Goal: Complete application form

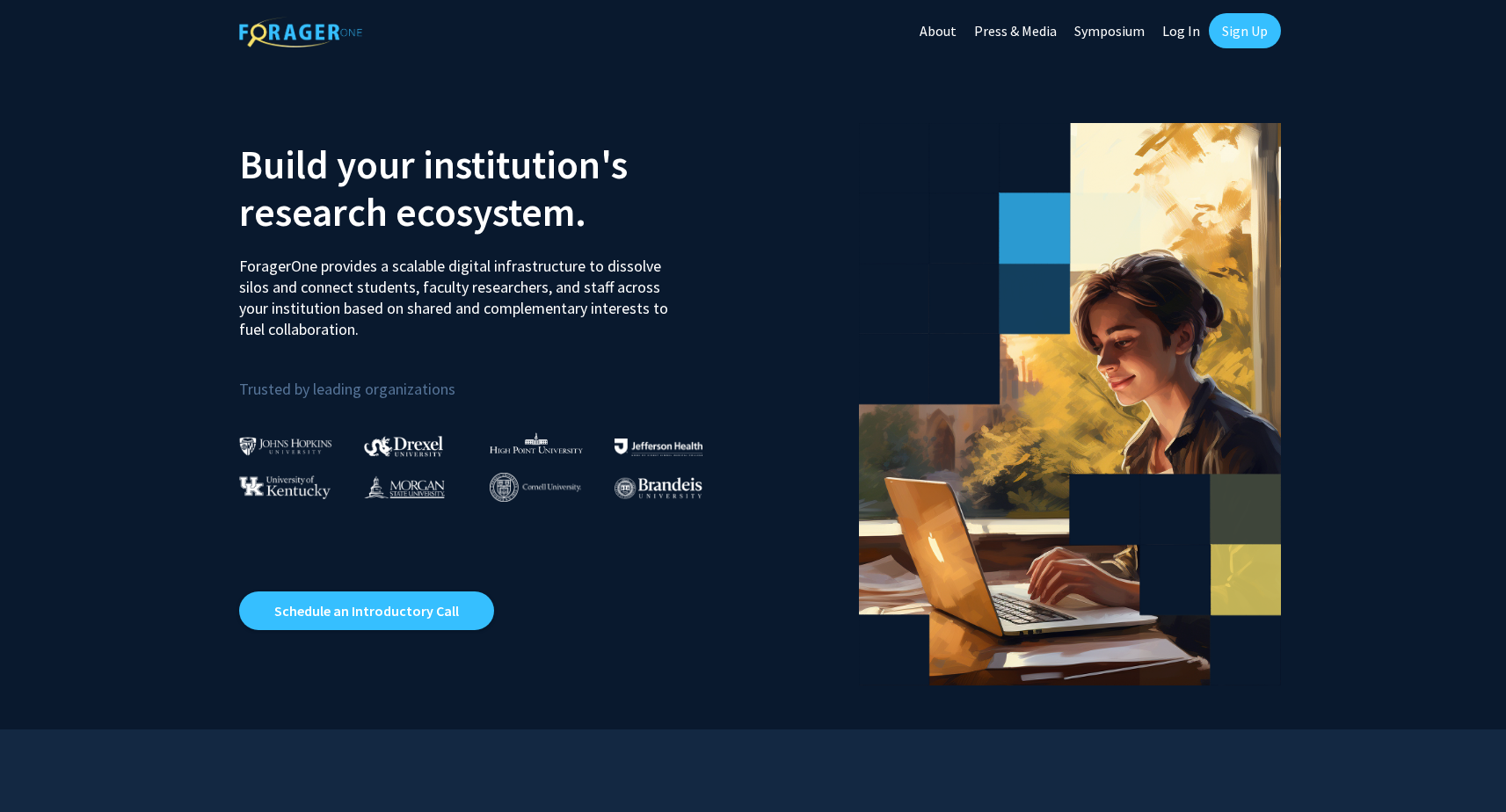
click at [1173, 35] on link "Log In" at bounding box center [1181, 30] width 56 height 61
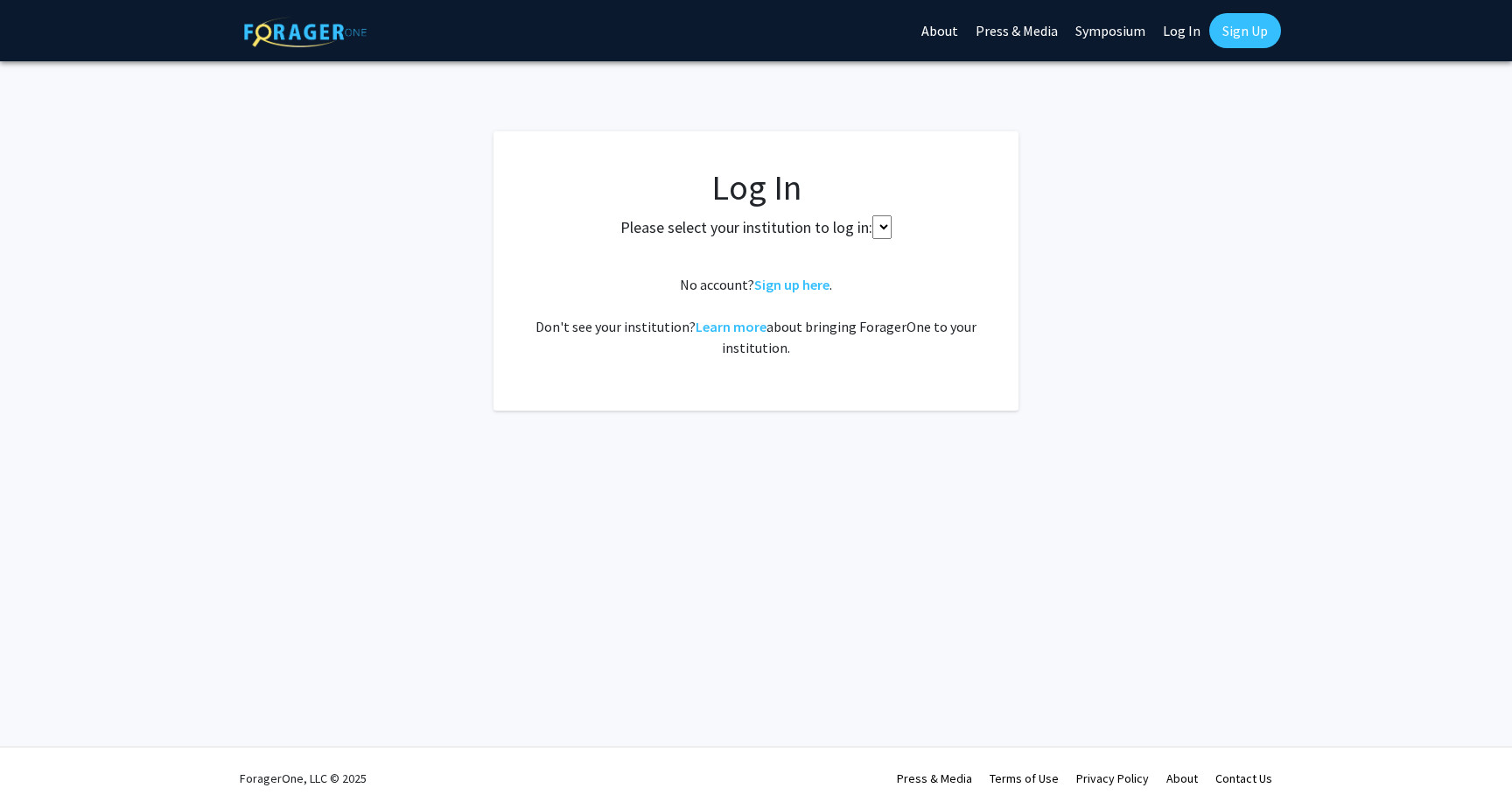
select select
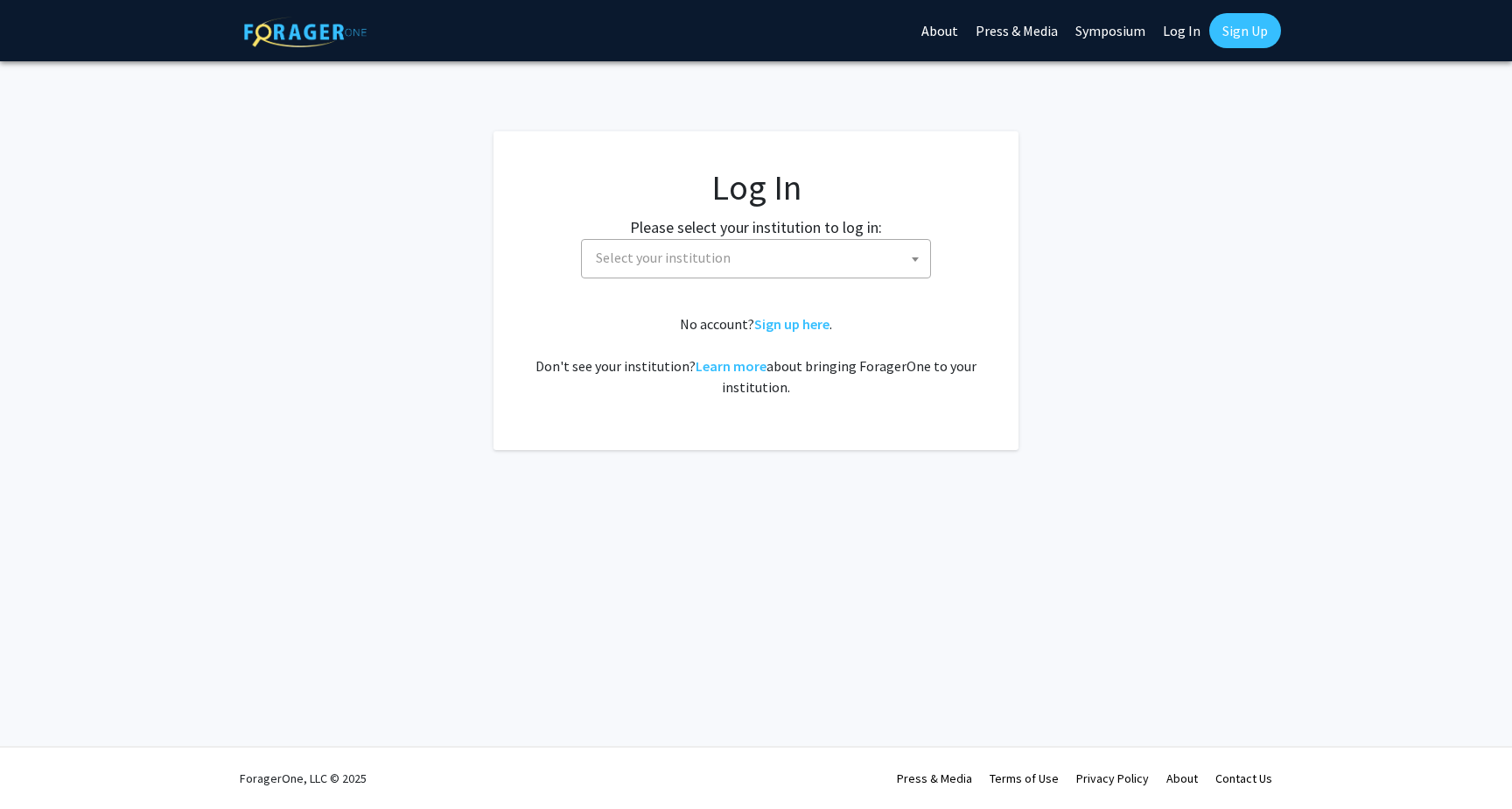
click at [862, 256] on span "Select your institution" at bounding box center [760, 258] width 341 height 36
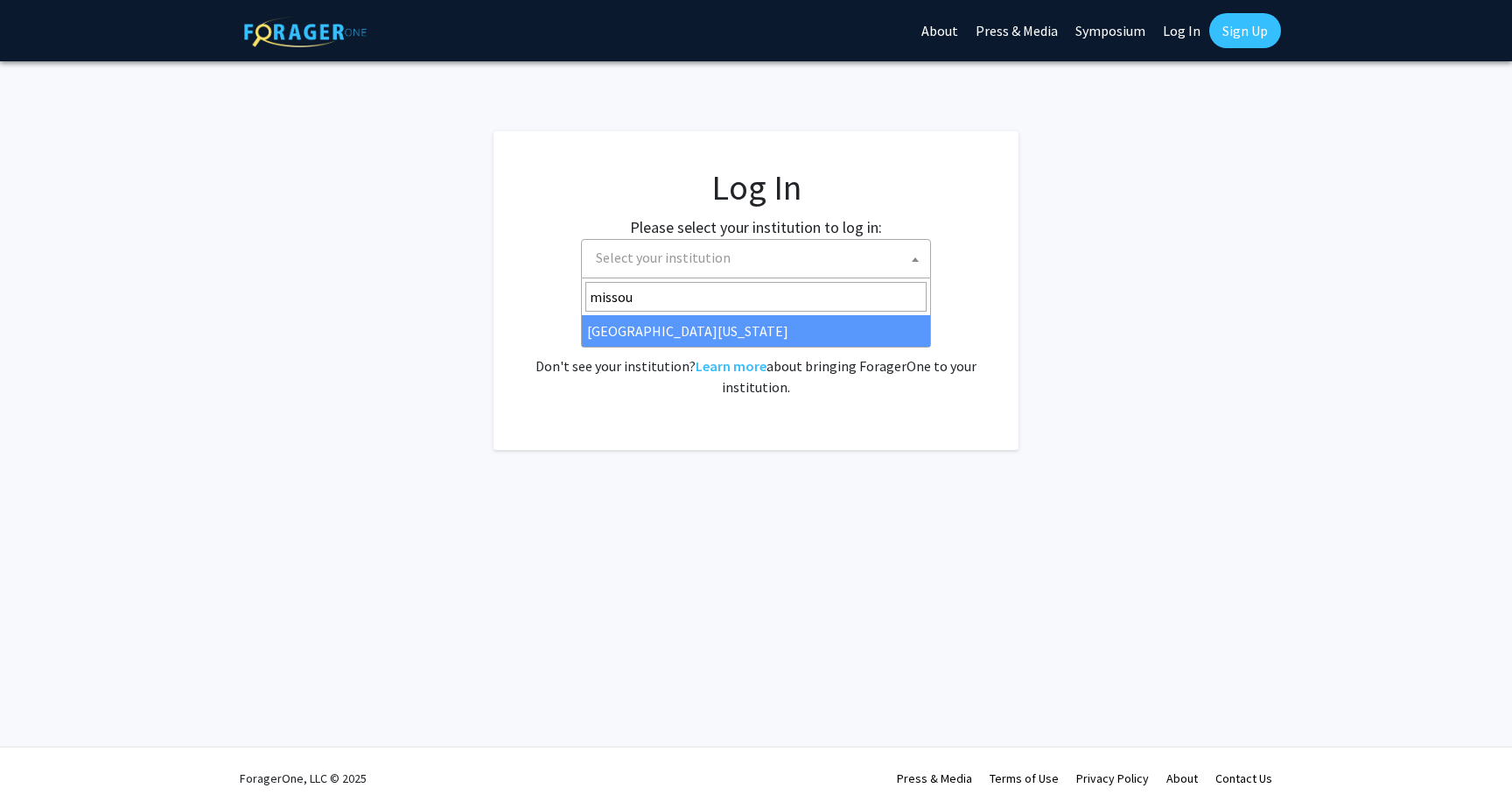
type input "missou"
select select "33"
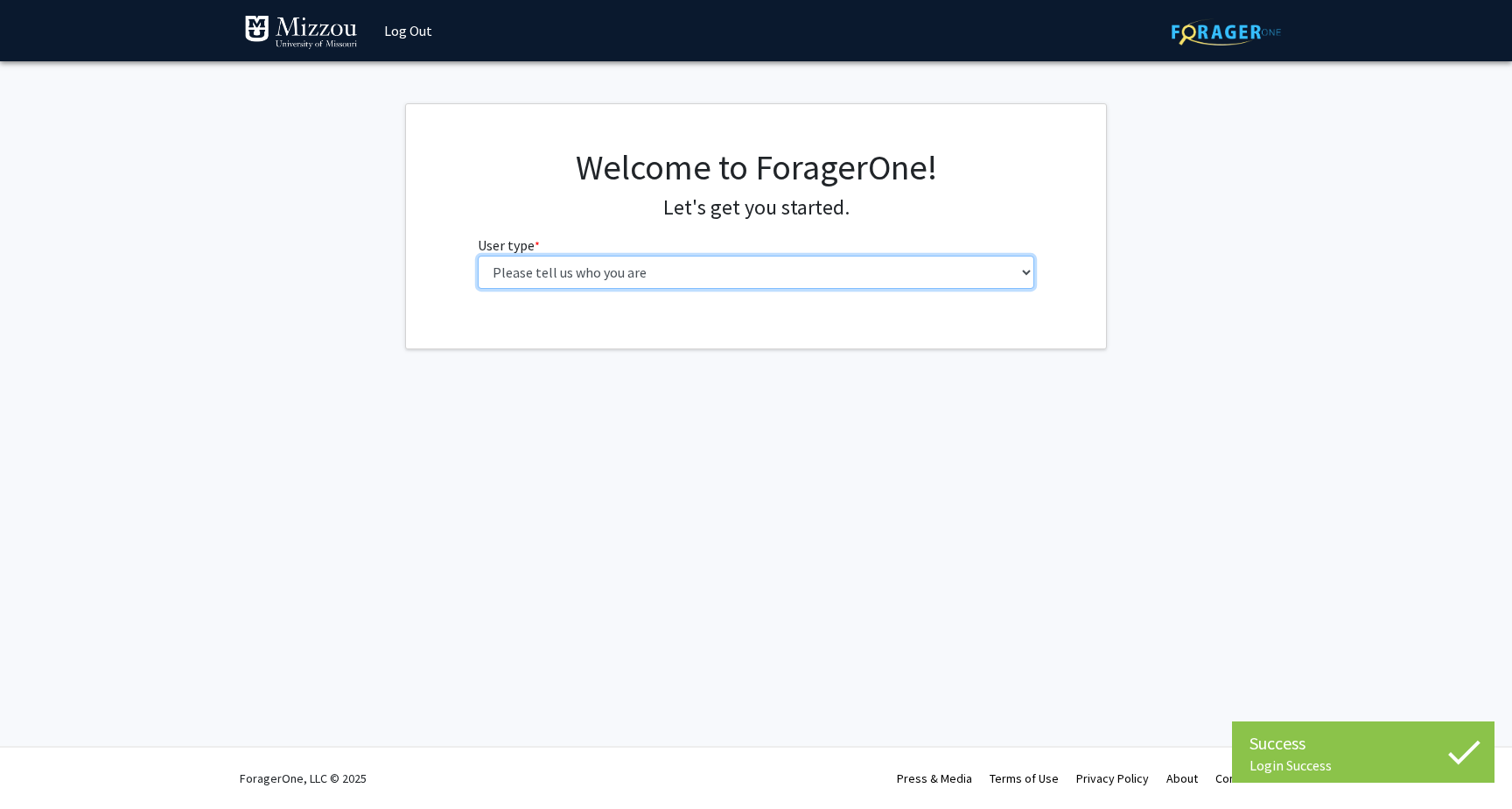
click at [477, 255] on select "Please tell us who you are Undergraduate Student Master's Student Doctoral Cand…" at bounding box center [756, 271] width 557 height 33
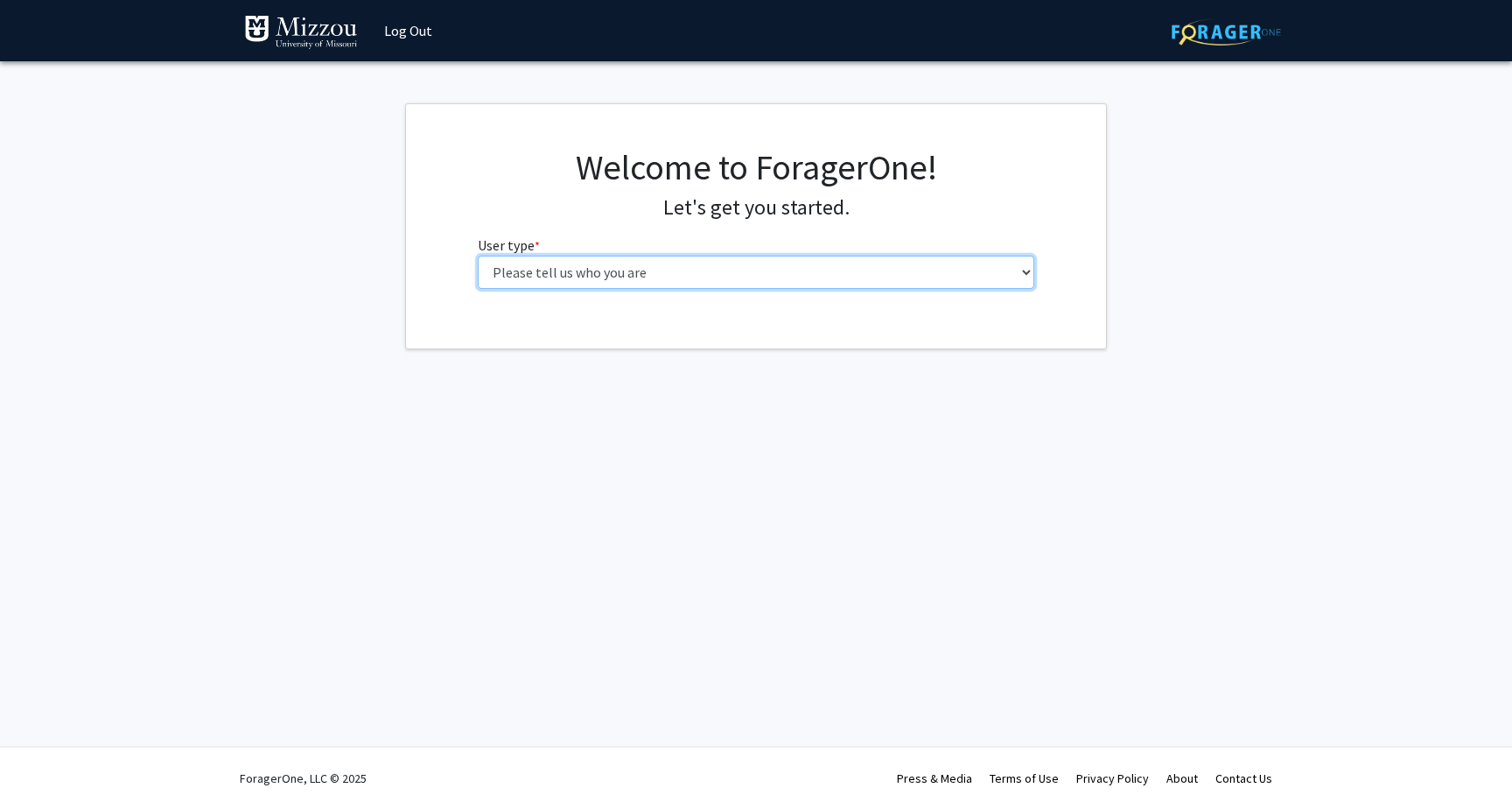
select select "5: faculty"
click option "Faculty" at bounding box center [0, 0] width 0 height 0
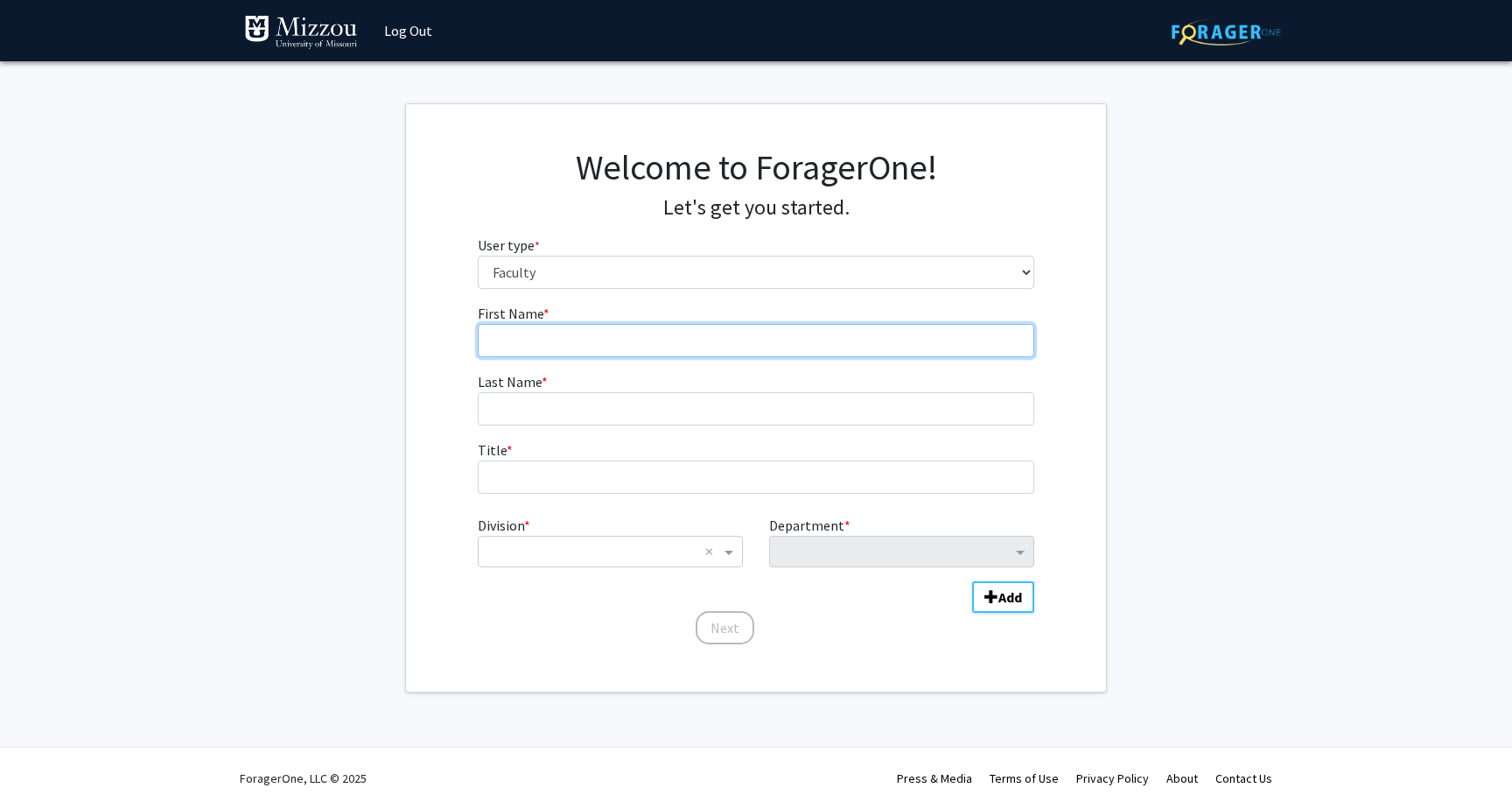
click at [684, 332] on input "First Name * required" at bounding box center [756, 340] width 557 height 33
type input "Jared"
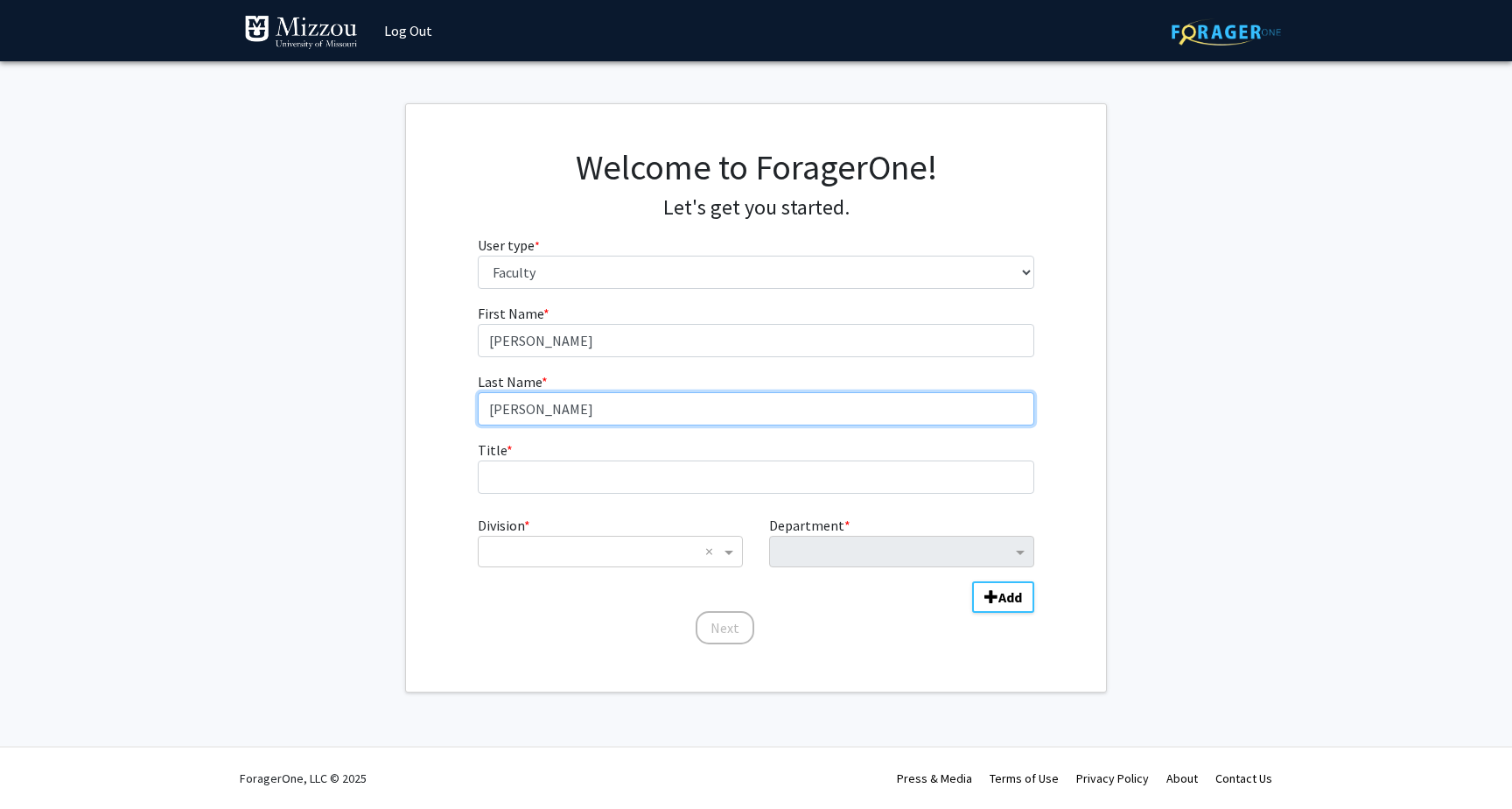
type input "Schroeder"
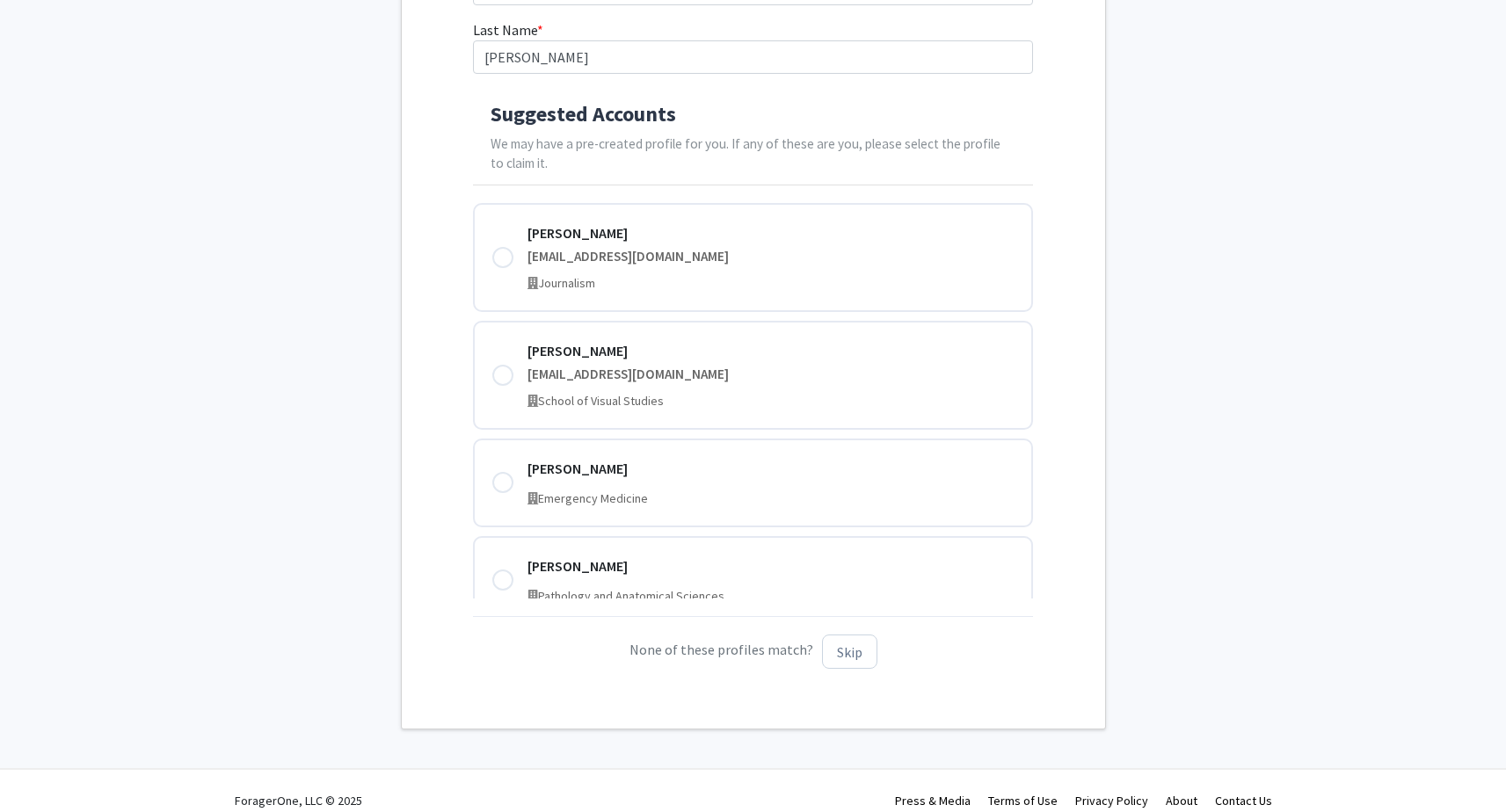
scroll to position [353, 0]
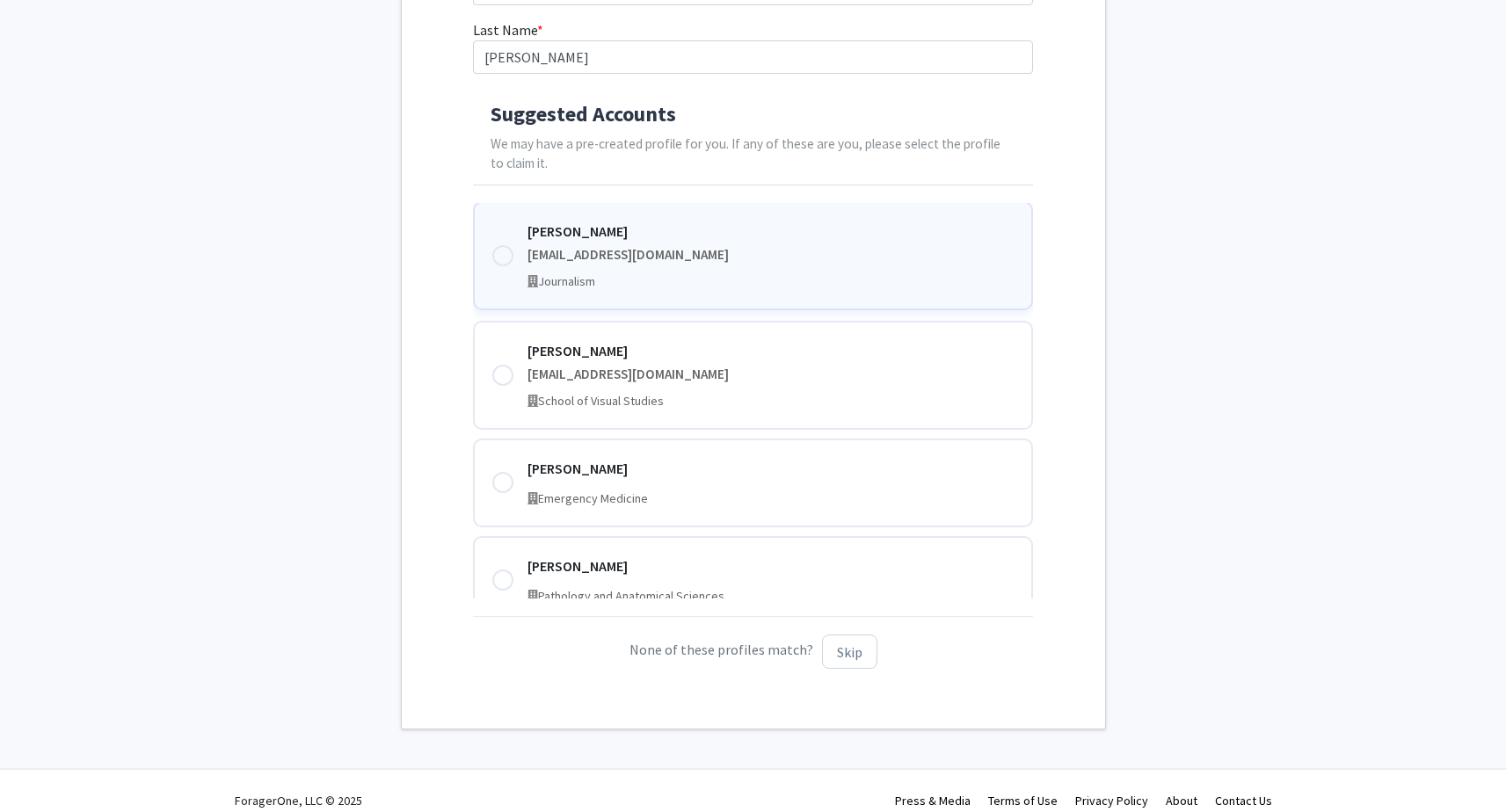
click at [503, 250] on div at bounding box center [502, 255] width 21 height 21
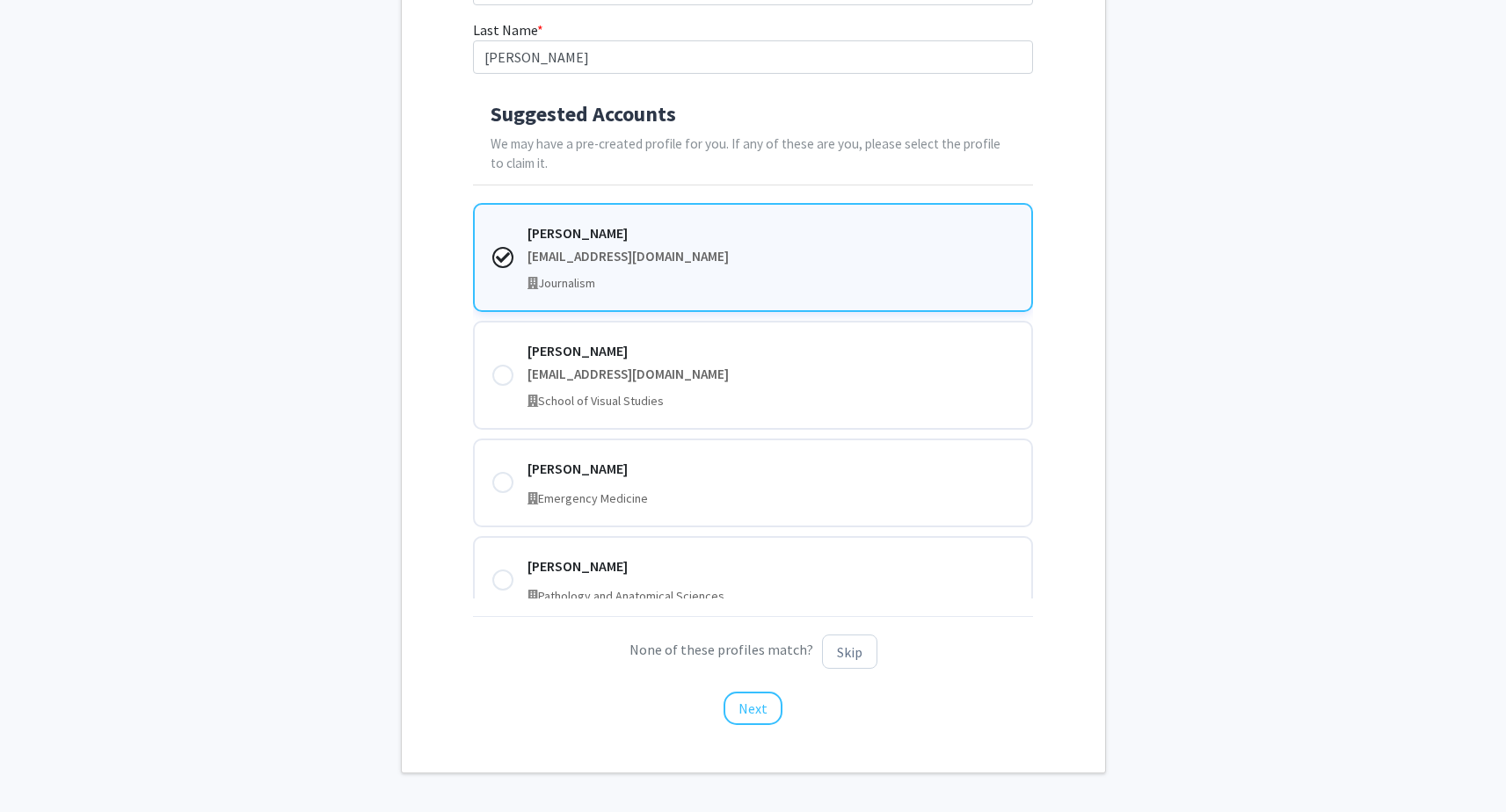
scroll to position [26, 0]
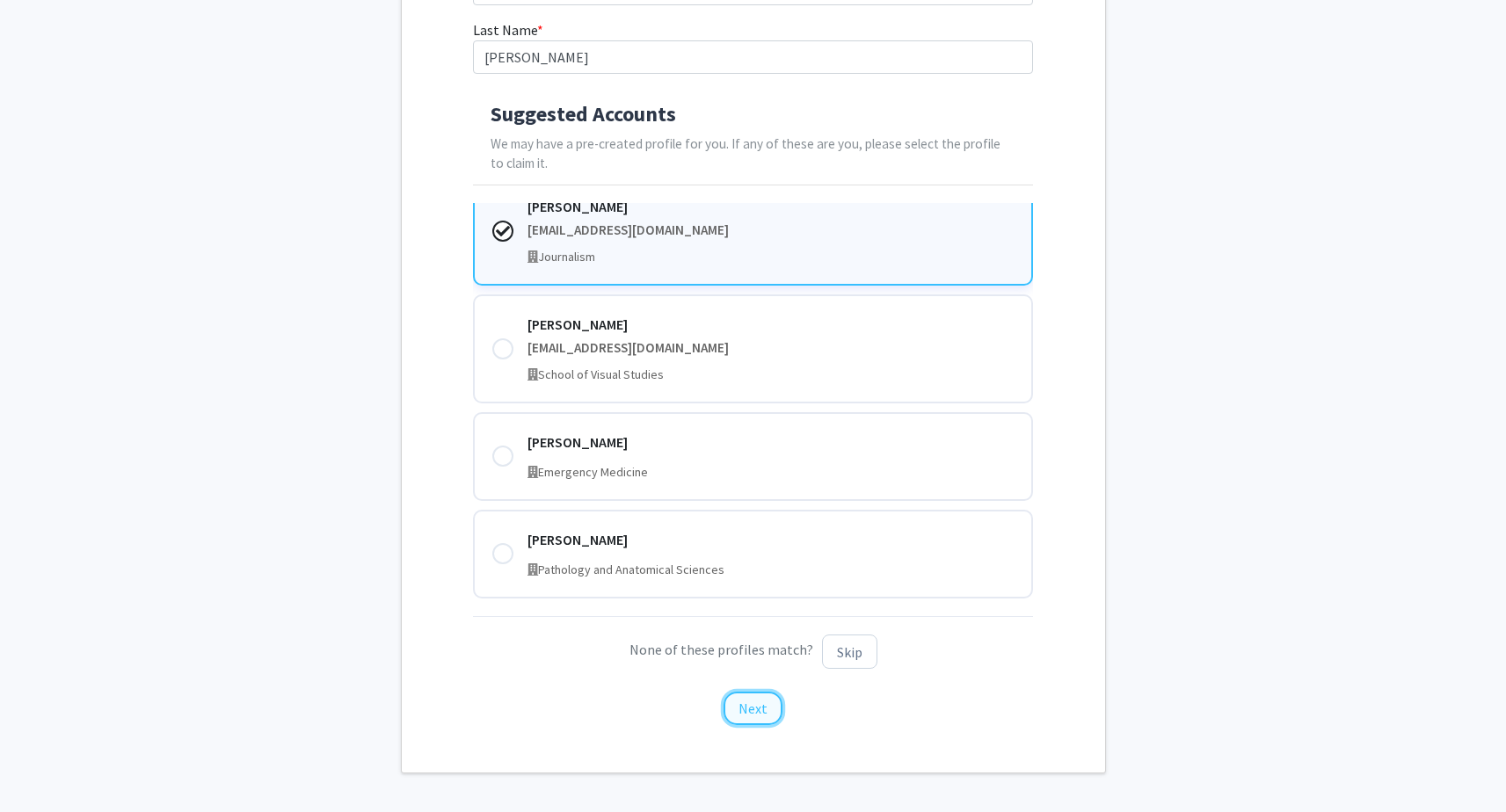
click at [751, 709] on button "Next" at bounding box center [753, 707] width 59 height 33
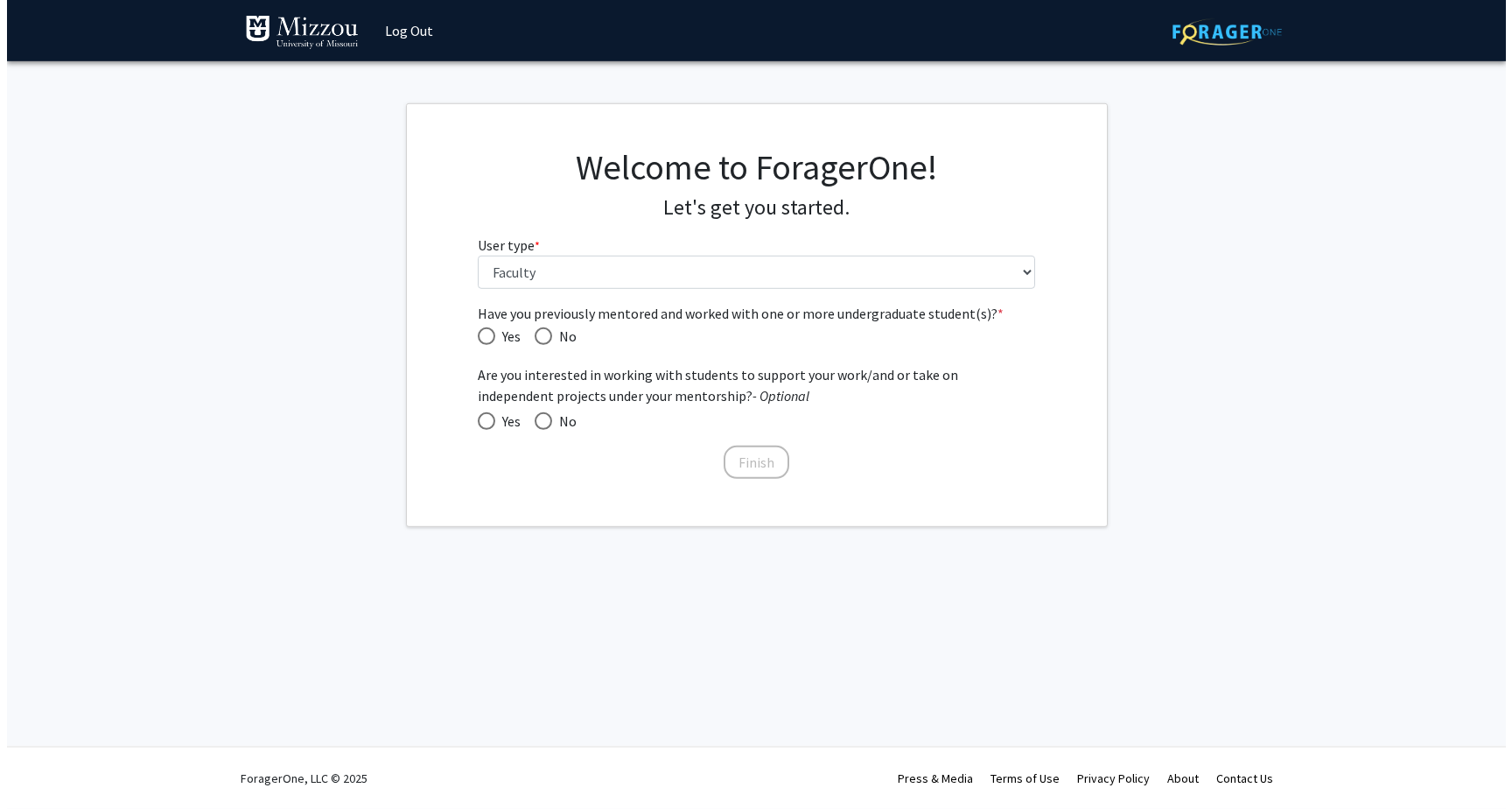
scroll to position [0, 0]
click at [486, 333] on span "Have you previously mentored and worked with one or more undergraduate student(…" at bounding box center [486, 336] width 18 height 18
click at [486, 333] on input "Yes" at bounding box center [486, 336] width 18 height 18
radio input "true"
click at [763, 453] on button "Finish" at bounding box center [756, 462] width 66 height 33
